Goal: Navigation & Orientation: Find specific page/section

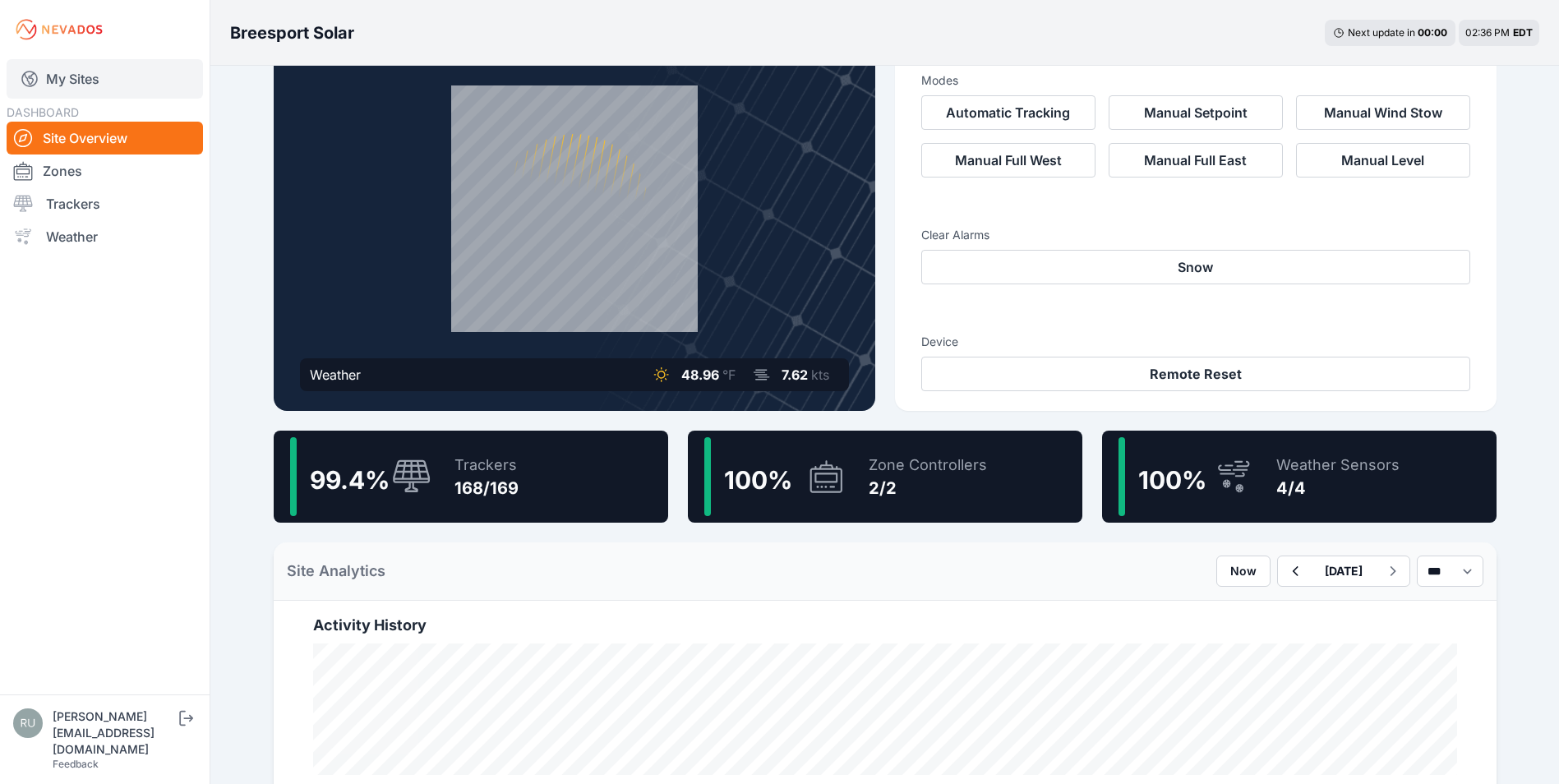
scroll to position [82, 0]
click at [85, 77] on link "My Sites" at bounding box center [105, 78] width 196 height 39
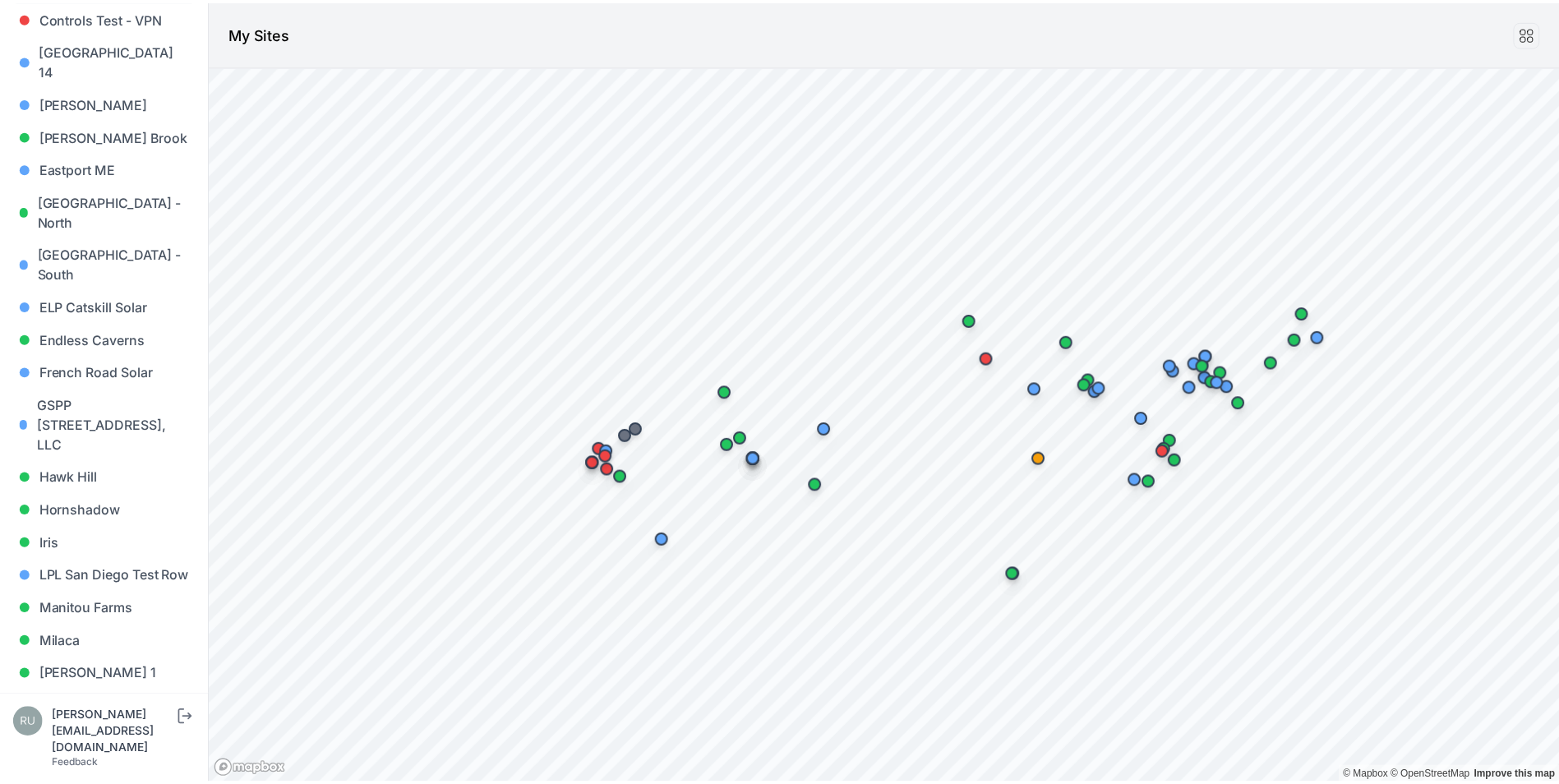
scroll to position [575, 0]
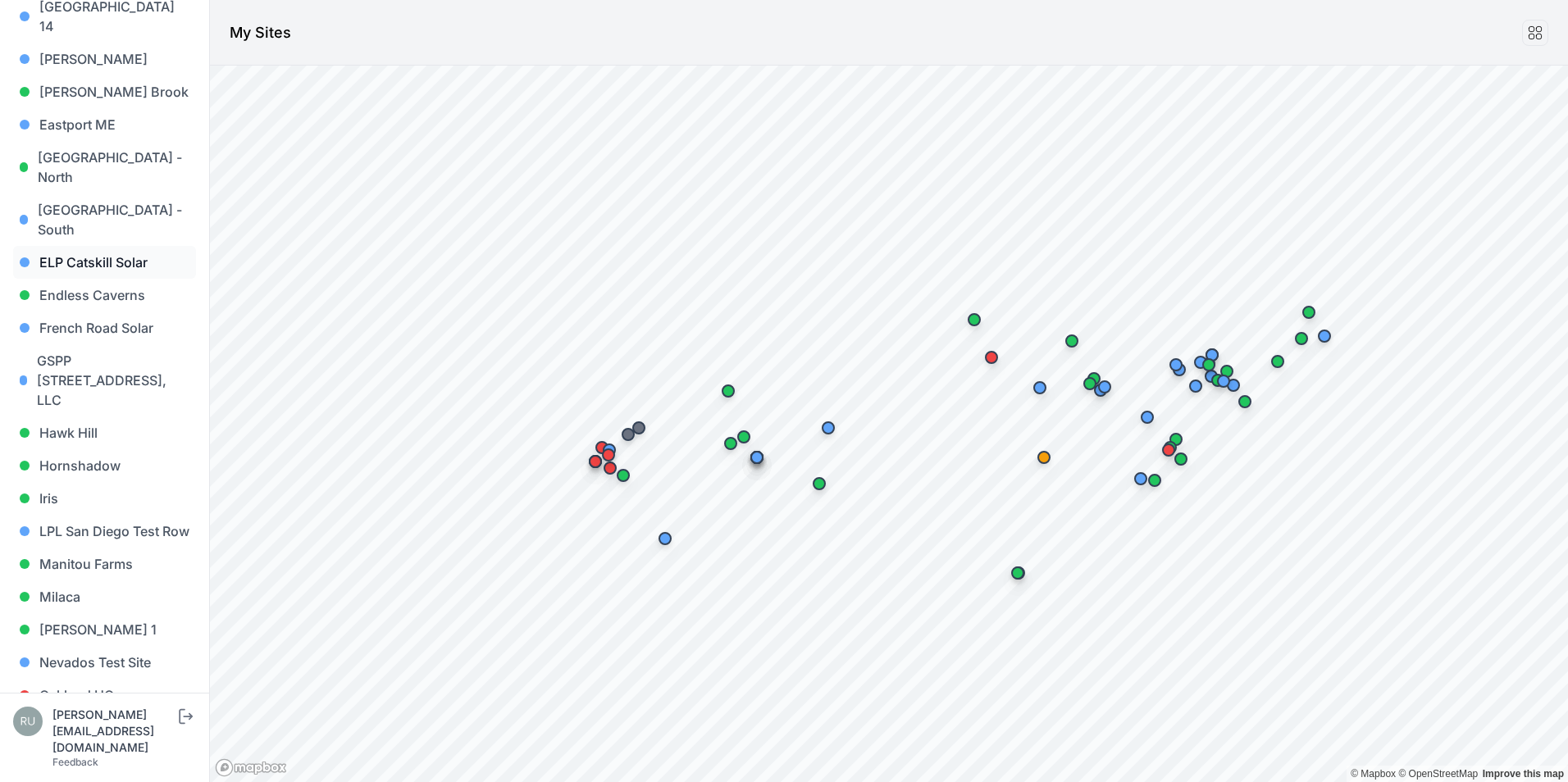
click at [100, 246] on link "ELP Catskill Solar" at bounding box center [105, 263] width 183 height 33
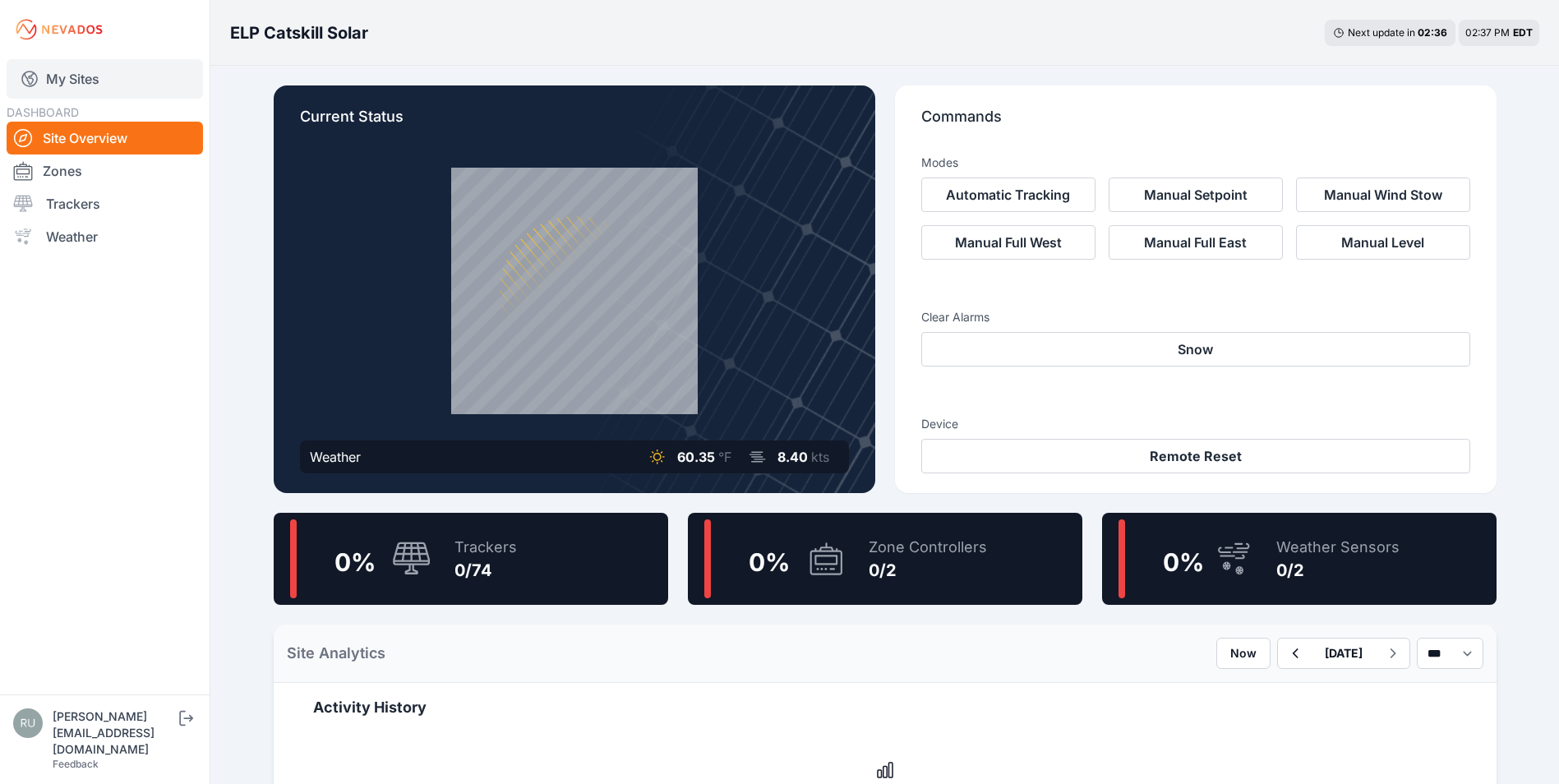
click at [103, 65] on link "My Sites" at bounding box center [105, 78] width 196 height 39
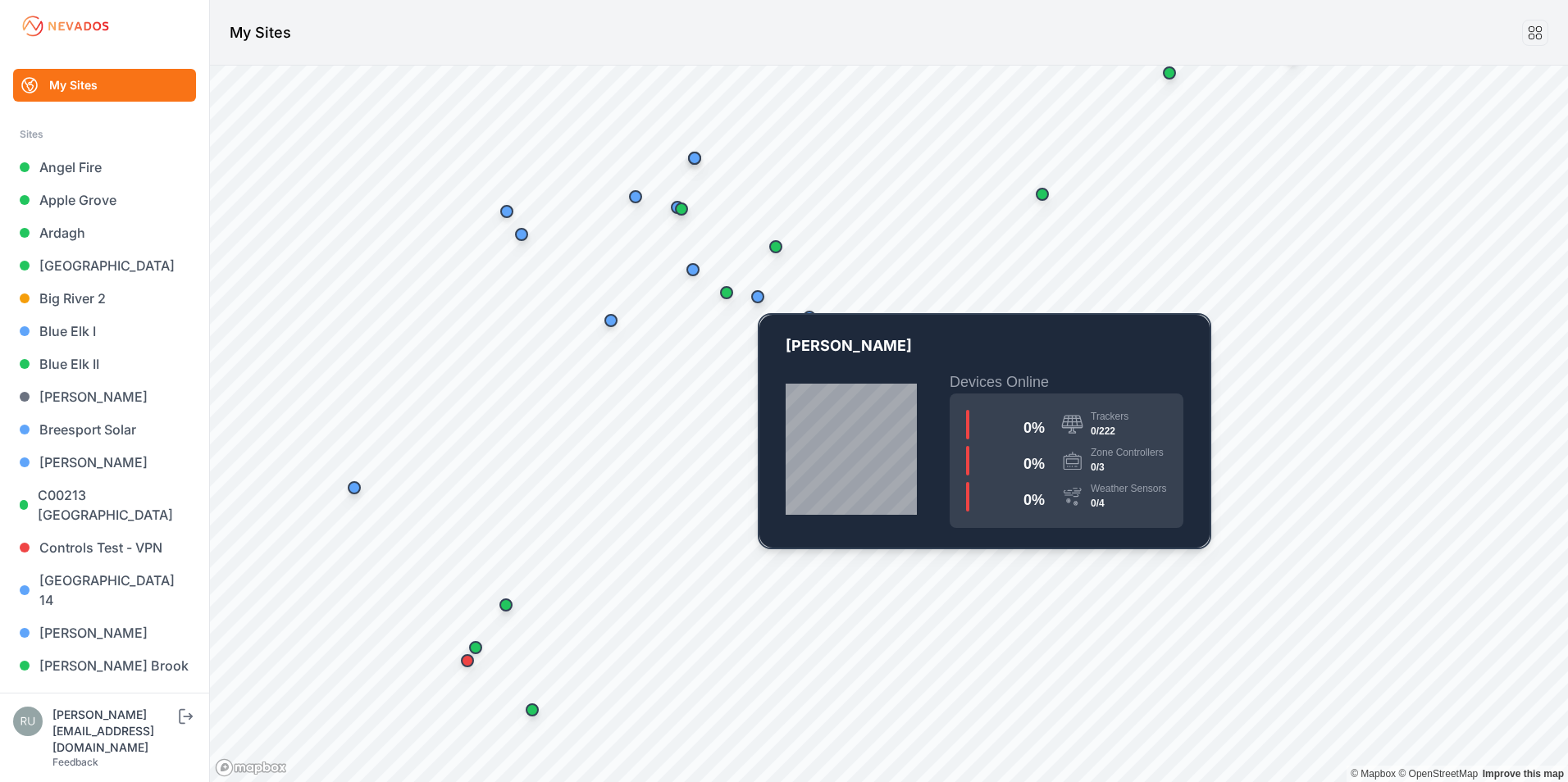
click at [757, 296] on div "Map marker" at bounding box center [757, 297] width 13 height 13
